Goal: Task Accomplishment & Management: Manage account settings

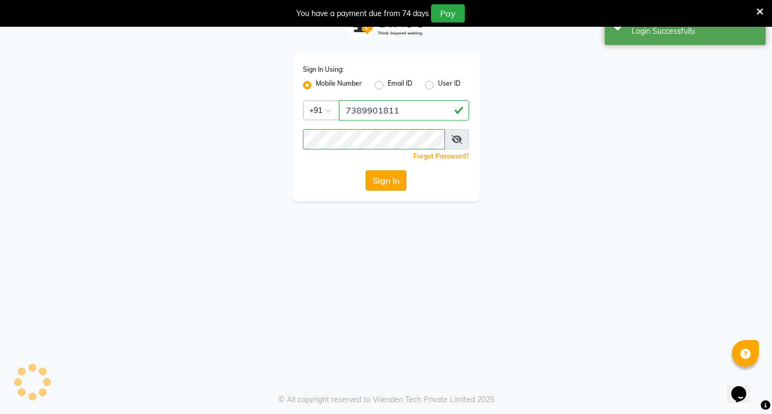
click at [394, 181] on button "Sign In" at bounding box center [386, 180] width 41 height 20
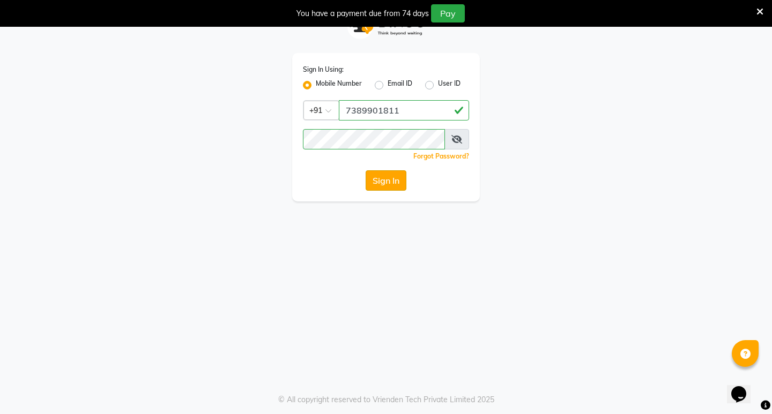
click at [387, 175] on button "Sign In" at bounding box center [386, 180] width 41 height 20
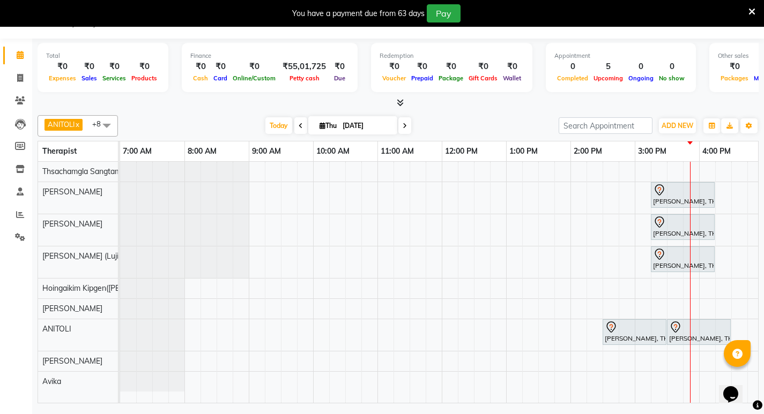
click at [398, 103] on icon at bounding box center [400, 103] width 7 height 8
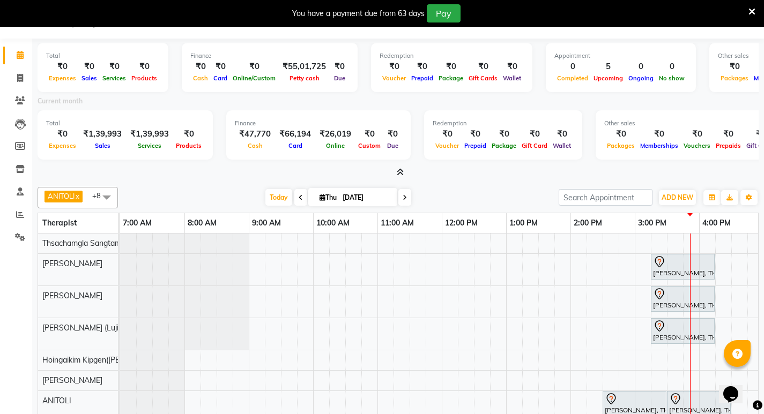
click at [753, 8] on icon at bounding box center [751, 12] width 7 height 10
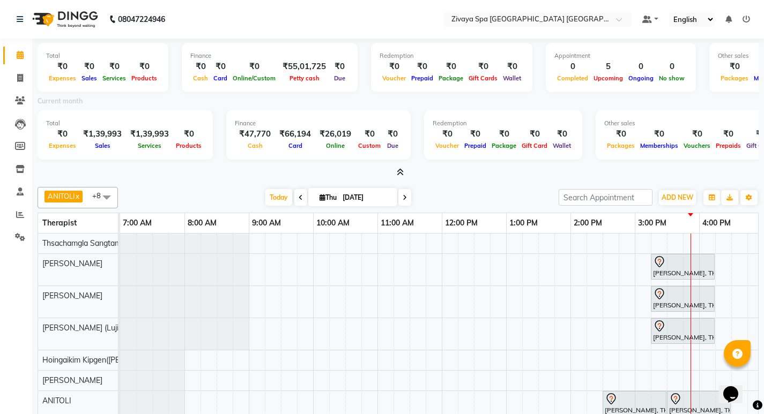
click at [743, 18] on icon at bounding box center [746, 20] width 8 height 8
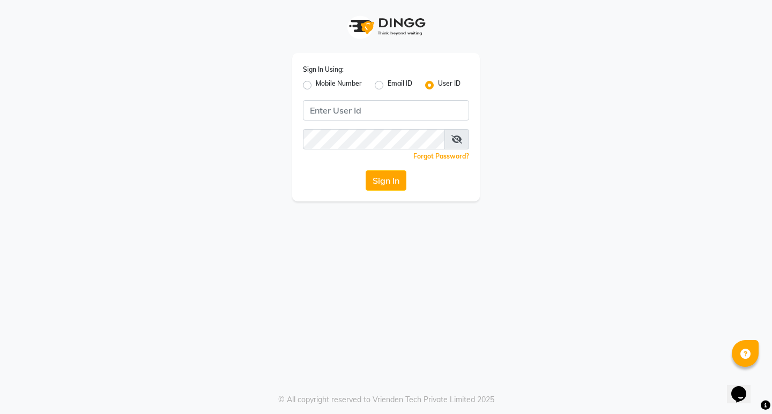
click at [316, 86] on label "Mobile Number" at bounding box center [339, 85] width 46 height 13
click at [316, 86] on input "Mobile Number" at bounding box center [319, 82] width 7 height 7
radio input "true"
radio input "false"
click at [375, 115] on input "Username" at bounding box center [404, 110] width 130 height 20
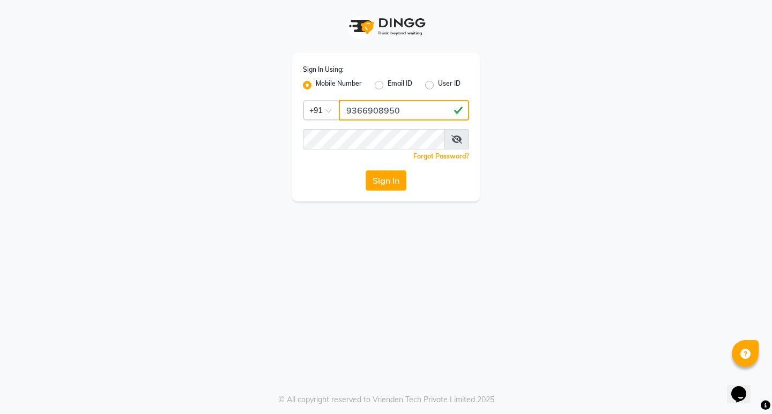
drag, startPoint x: 347, startPoint y: 110, endPoint x: 547, endPoint y: 131, distance: 201.6
click at [547, 131] on div "Sign In Using: Mobile Number Email ID User ID Country Code × [PHONE_NUMBER] Rem…" at bounding box center [385, 101] width 611 height 202
type input "9366908950"
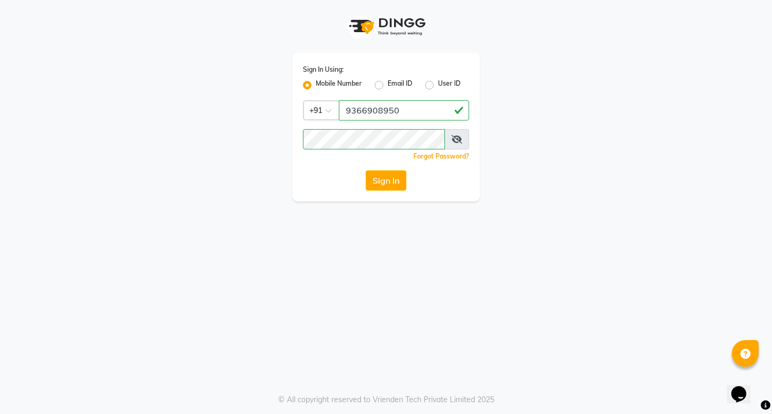
click at [393, 180] on button "Sign In" at bounding box center [386, 180] width 41 height 20
